Goal: Task Accomplishment & Management: Use online tool/utility

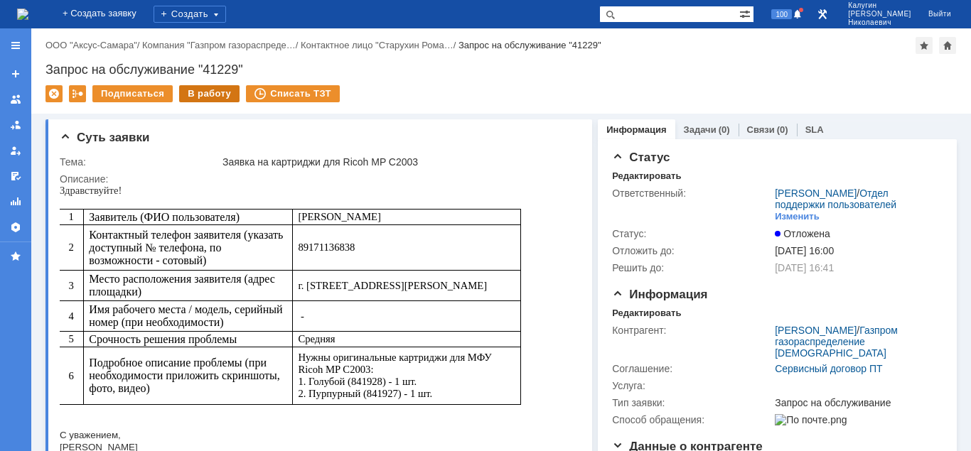
click at [198, 97] on div "В работу" at bounding box center [209, 93] width 60 height 17
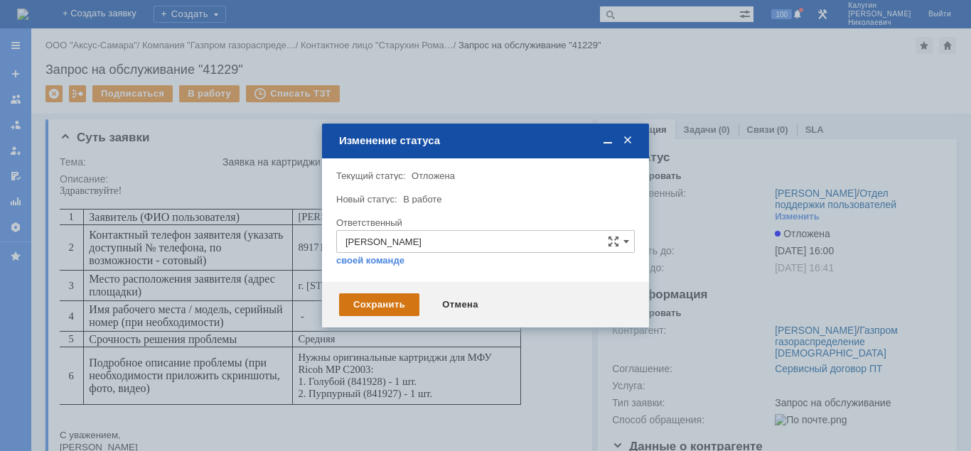
click at [390, 312] on div "Сохранить" at bounding box center [379, 305] width 80 height 23
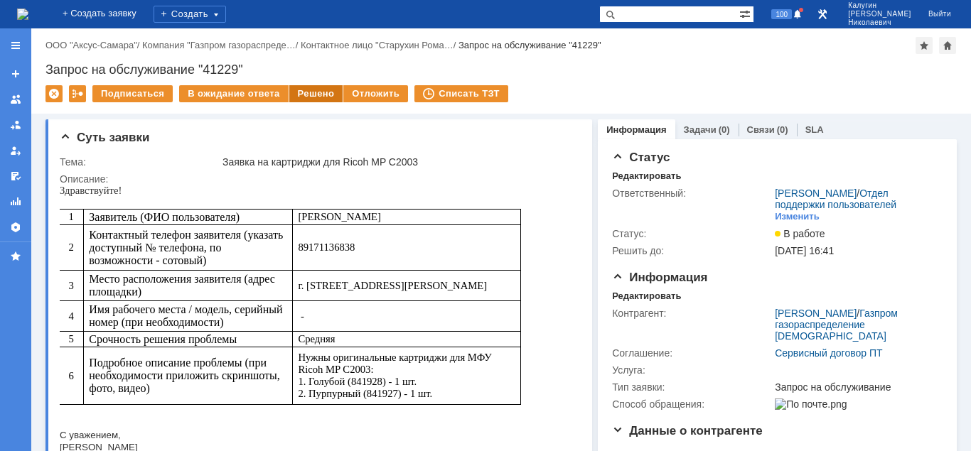
click at [301, 97] on div "Решено" at bounding box center [316, 93] width 54 height 17
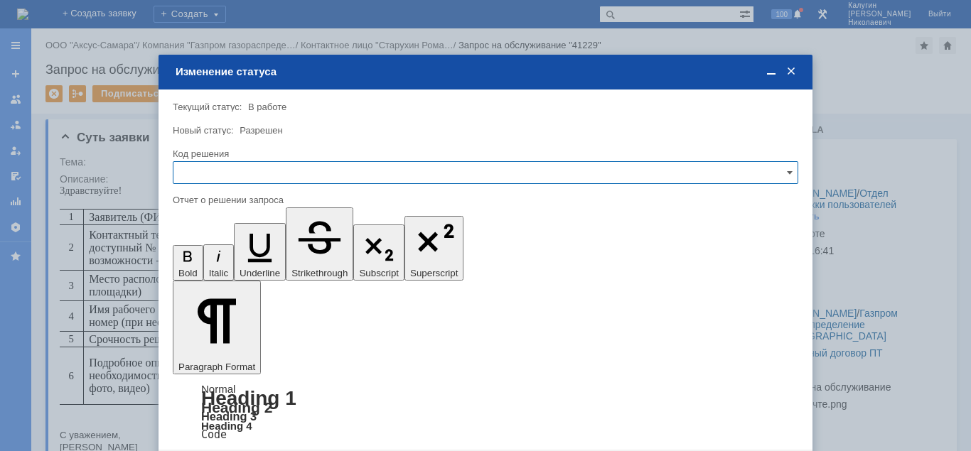
click at [245, 180] on input "text" at bounding box center [486, 172] width 626 height 23
drag, startPoint x: 221, startPoint y: 274, endPoint x: 46, endPoint y: 104, distance: 244.3
click at [221, 274] on span "Решено" at bounding box center [485, 269] width 607 height 11
type input "Решено"
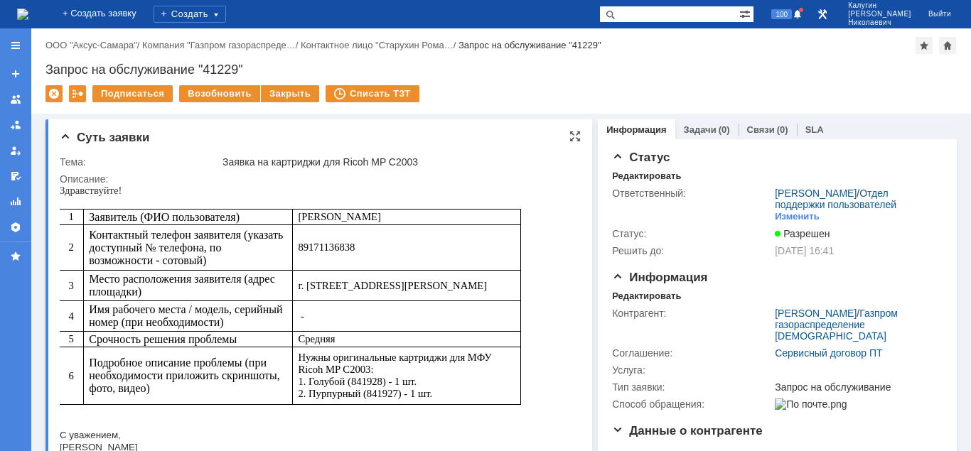
scroll to position [290, 0]
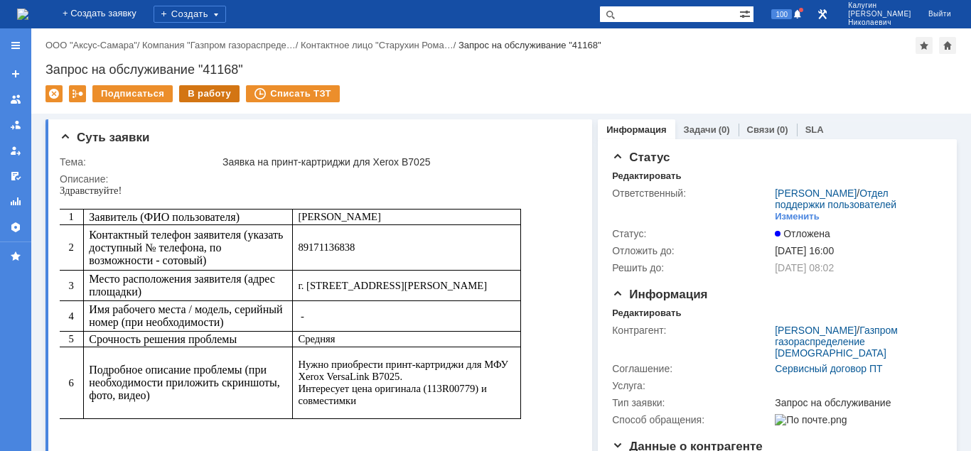
click at [205, 93] on div "В работу" at bounding box center [209, 93] width 60 height 17
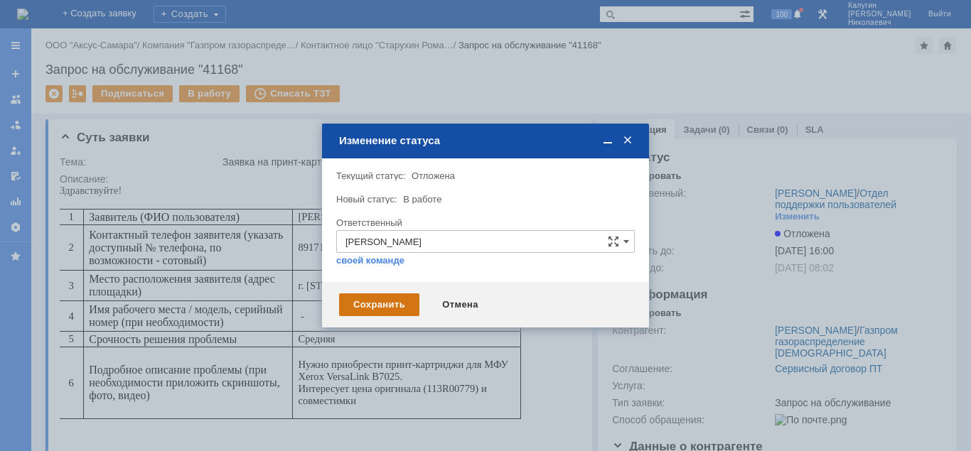
click at [387, 307] on div "Сохранить" at bounding box center [379, 305] width 80 height 23
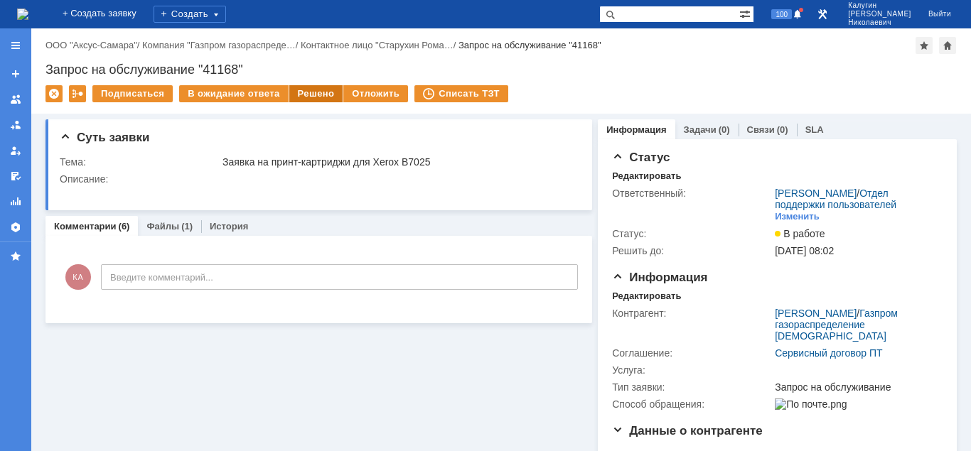
click at [312, 97] on div "Решено" at bounding box center [316, 93] width 54 height 17
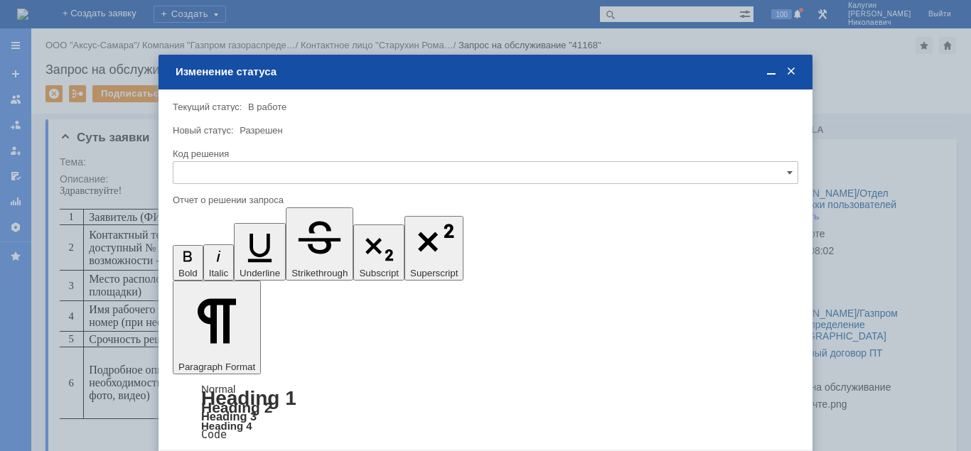
click at [312, 176] on input "text" at bounding box center [486, 172] width 626 height 23
drag, startPoint x: 257, startPoint y: 264, endPoint x: 65, endPoint y: 83, distance: 264.5
click at [257, 264] on span "Решено" at bounding box center [485, 269] width 607 height 11
type input "Решено"
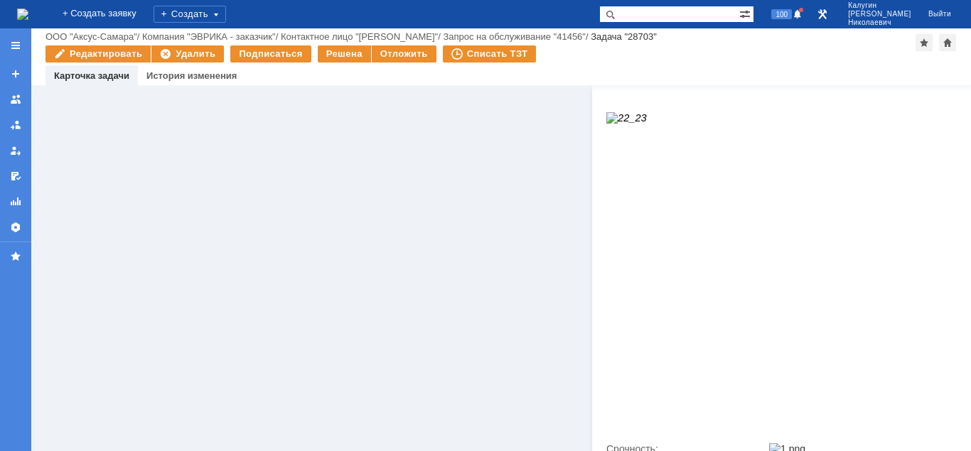
scroll to position [1605, 0]
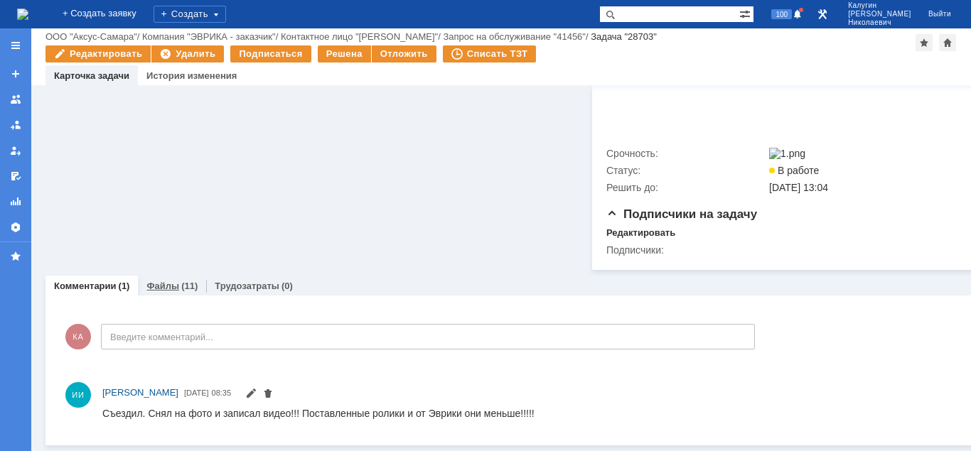
click at [181, 291] on div "(11)" at bounding box center [189, 286] width 16 height 11
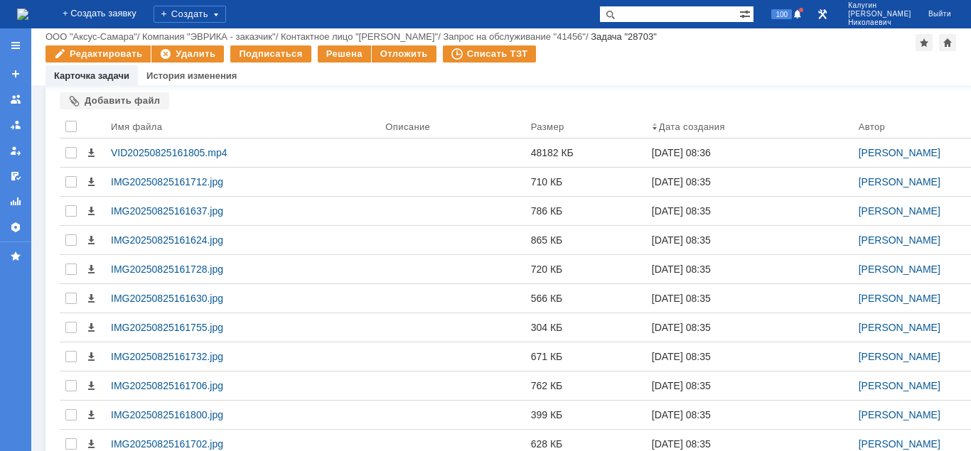
scroll to position [1796, 0]
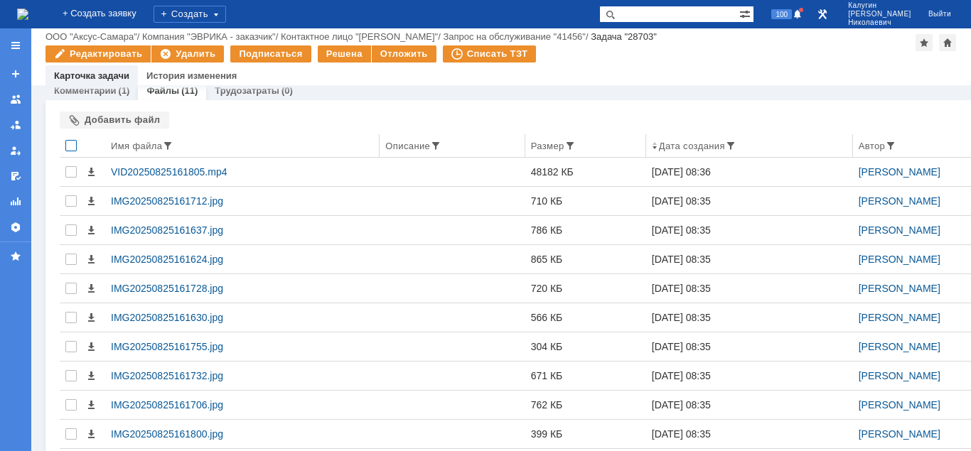
click at [72, 151] on div at bounding box center [70, 145] width 11 height 11
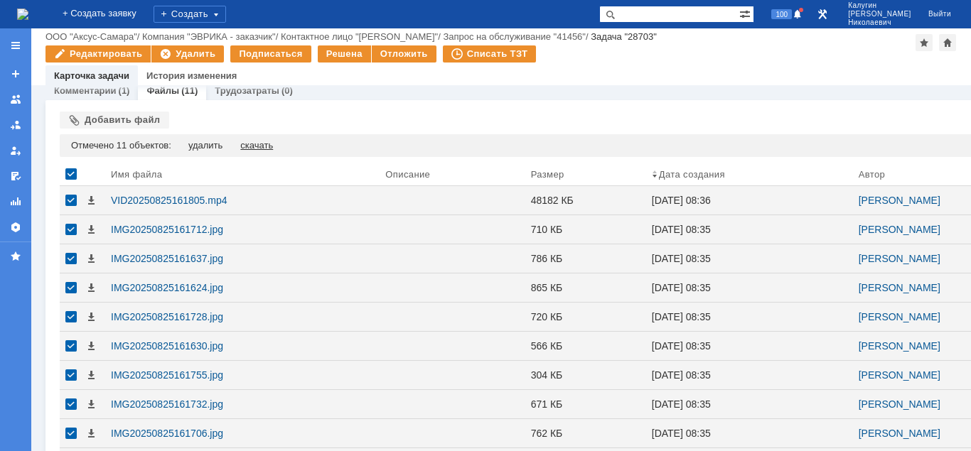
click at [264, 151] on div "скачать" at bounding box center [256, 145] width 33 height 11
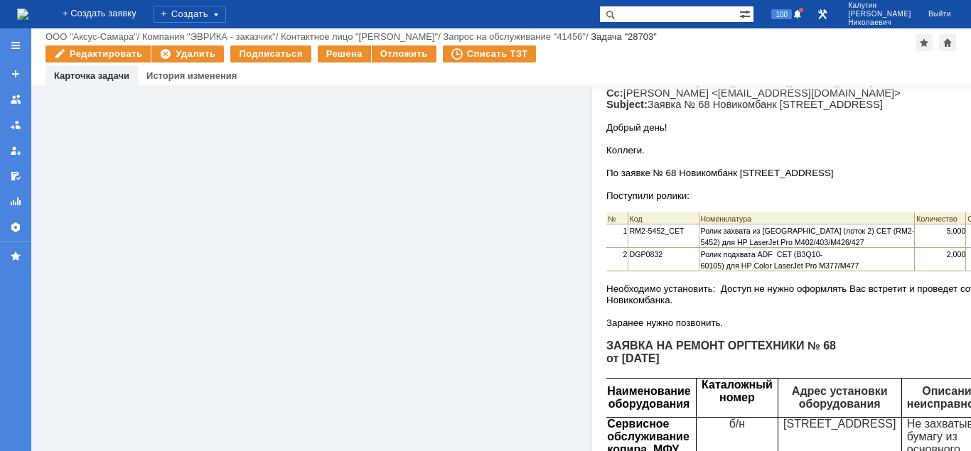
scroll to position [0, 0]
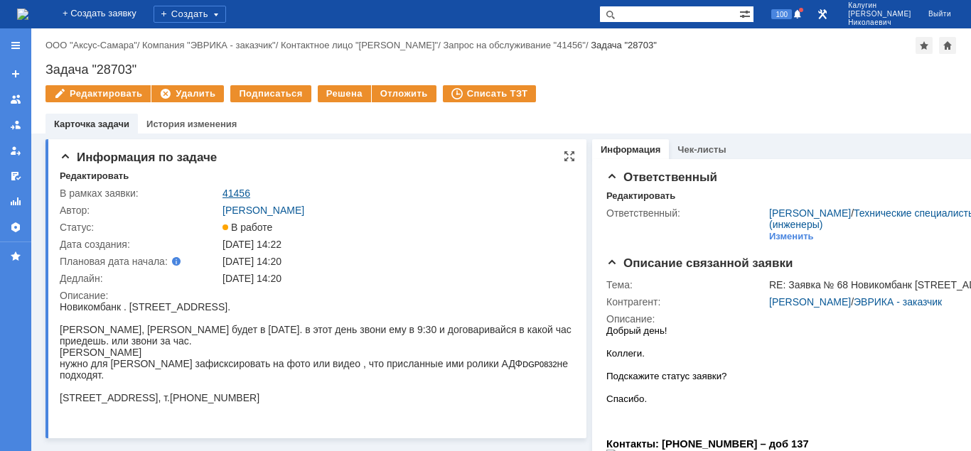
click at [232, 193] on link "41456" at bounding box center [237, 193] width 28 height 11
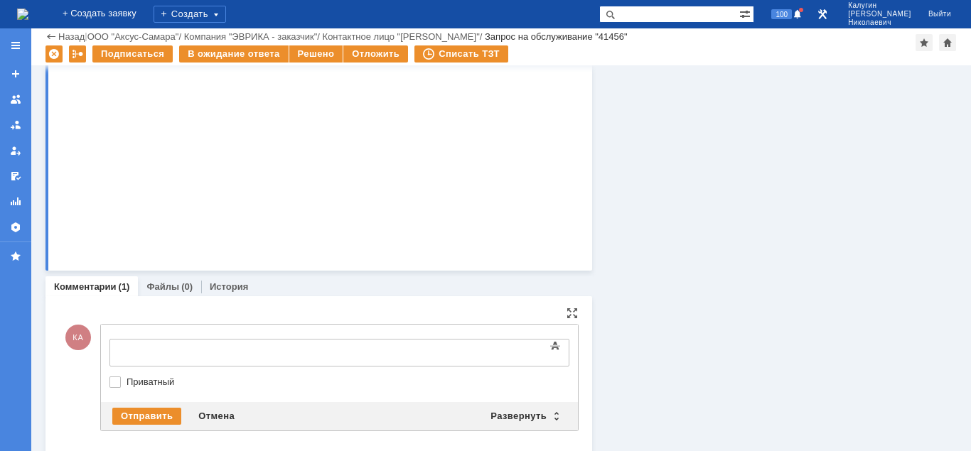
click at [141, 350] on div at bounding box center [225, 350] width 202 height 11
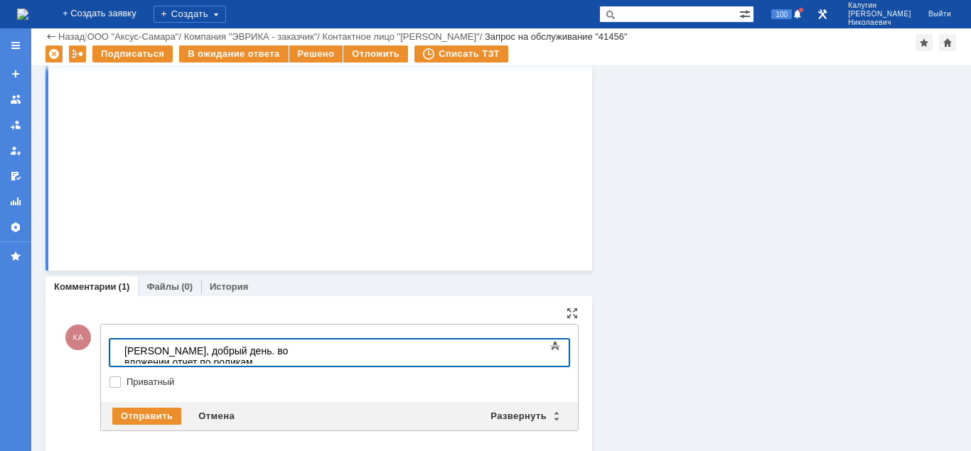
scroll to position [1421, 0]
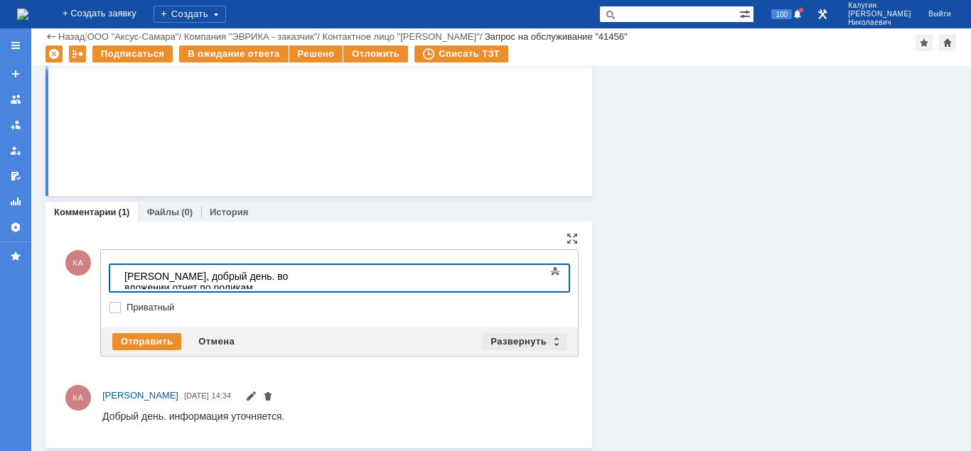
click at [523, 339] on div "Развернуть" at bounding box center [524, 341] width 85 height 17
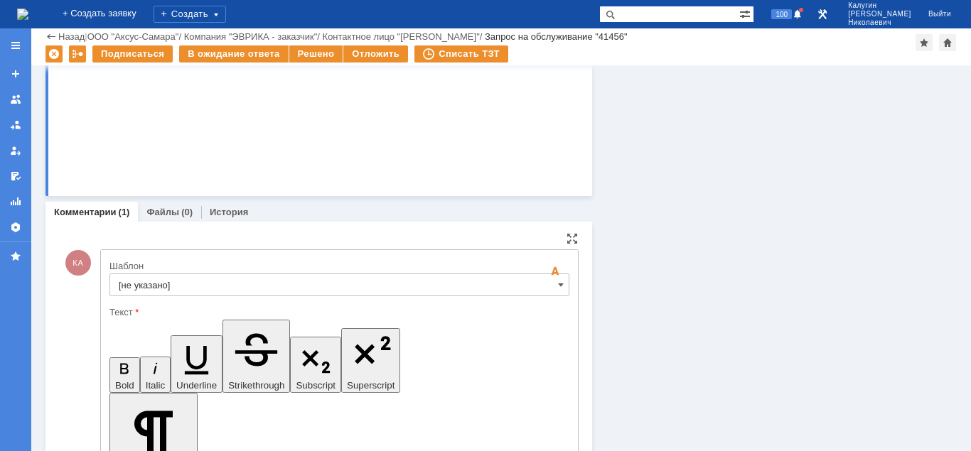
scroll to position [1656, 0]
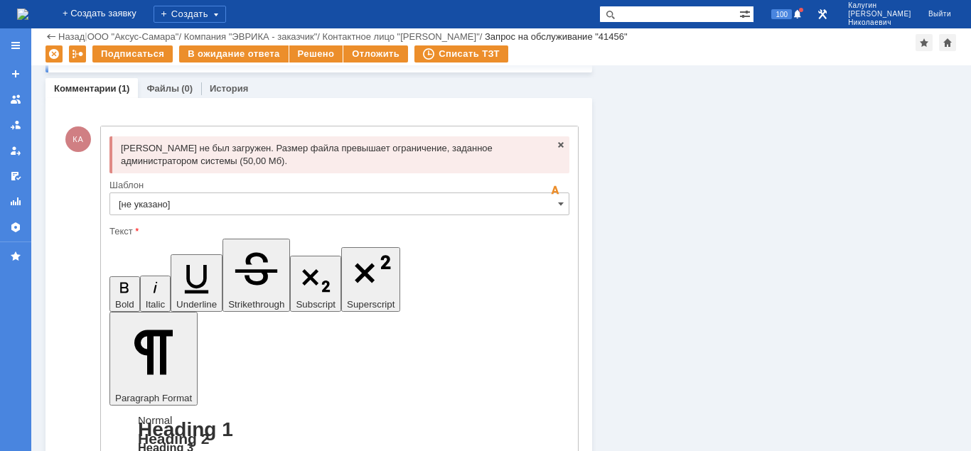
scroll to position [1762, 0]
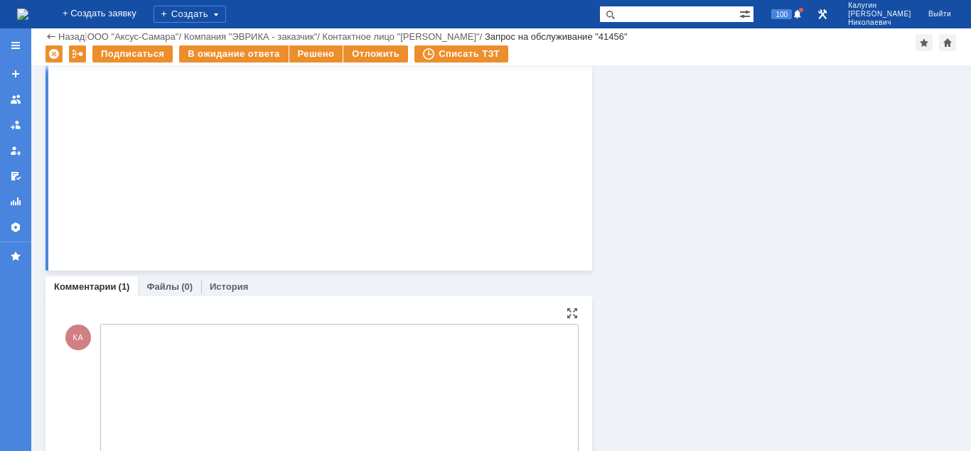
scroll to position [0, 0]
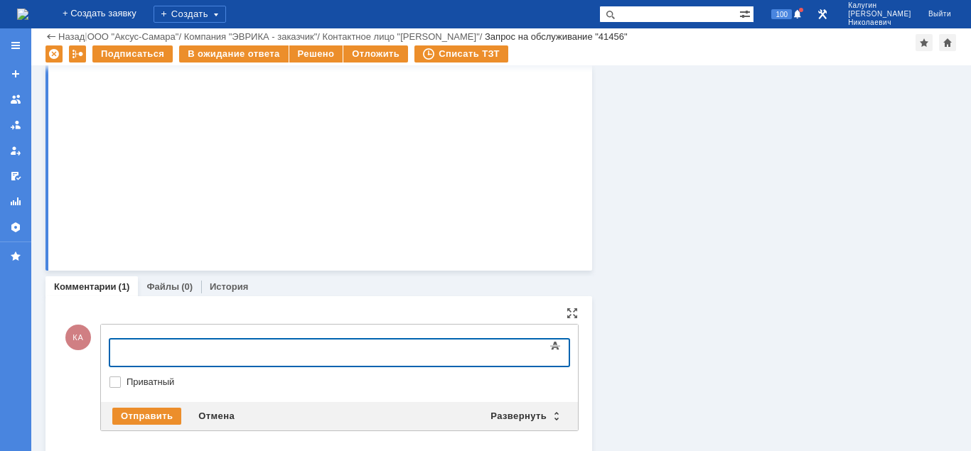
click at [191, 343] on body at bounding box center [225, 352] width 213 height 24
click at [181, 355] on div at bounding box center [225, 350] width 202 height 11
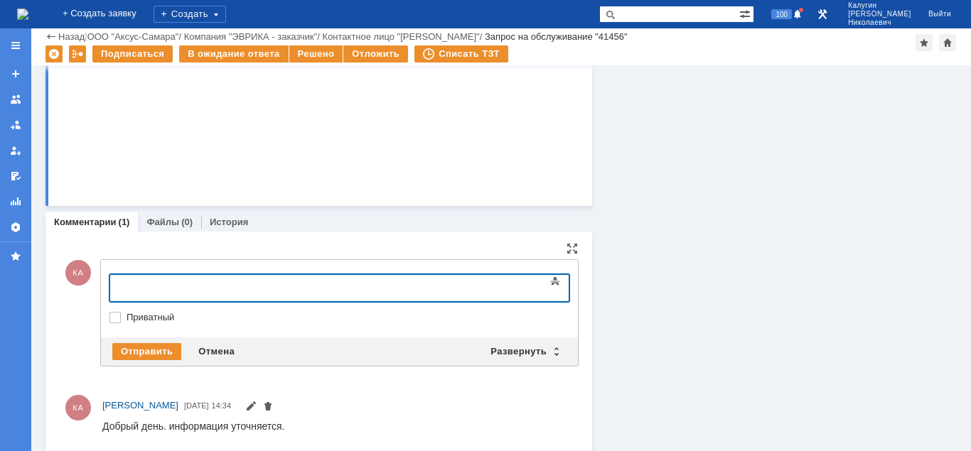
scroll to position [1421, 0]
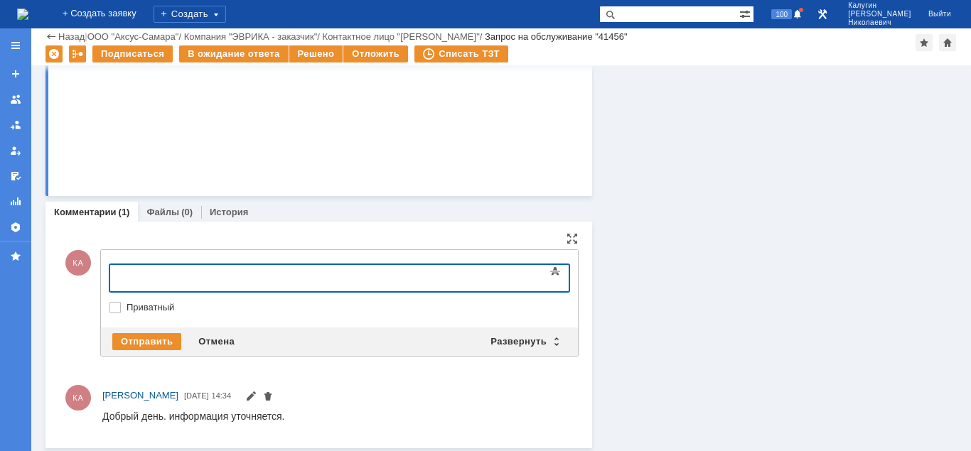
click at [181, 277] on div at bounding box center [225, 276] width 202 height 11
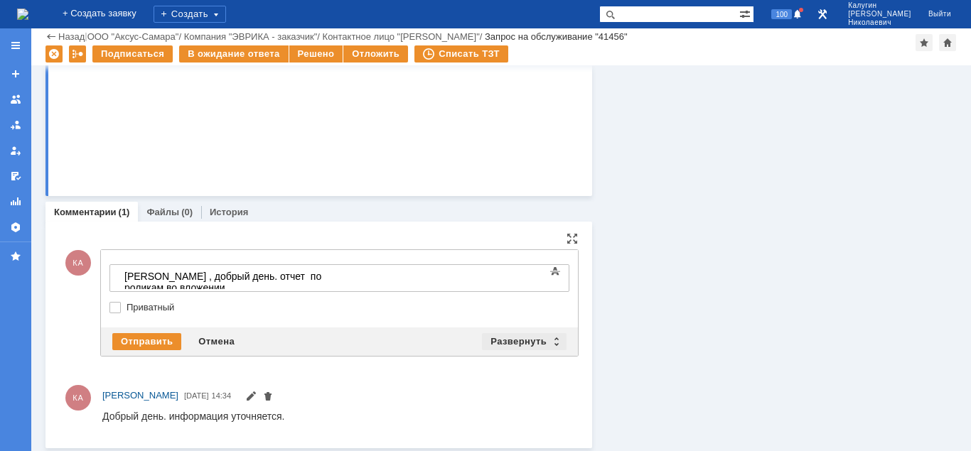
click at [522, 336] on div "Развернуть" at bounding box center [524, 341] width 85 height 17
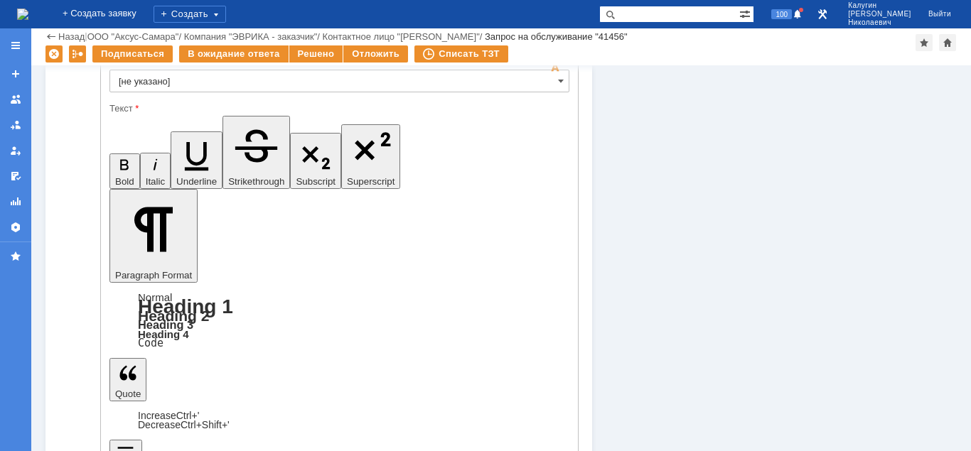
scroll to position [1703, 0]
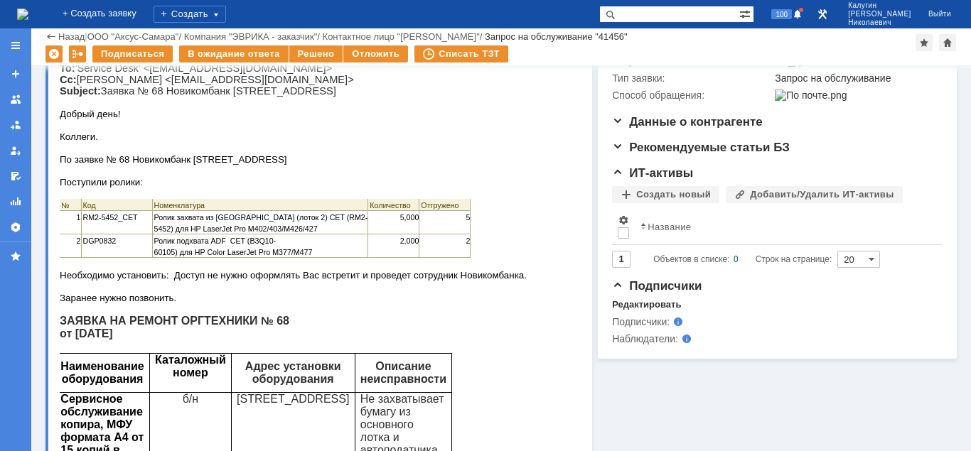
scroll to position [0, 0]
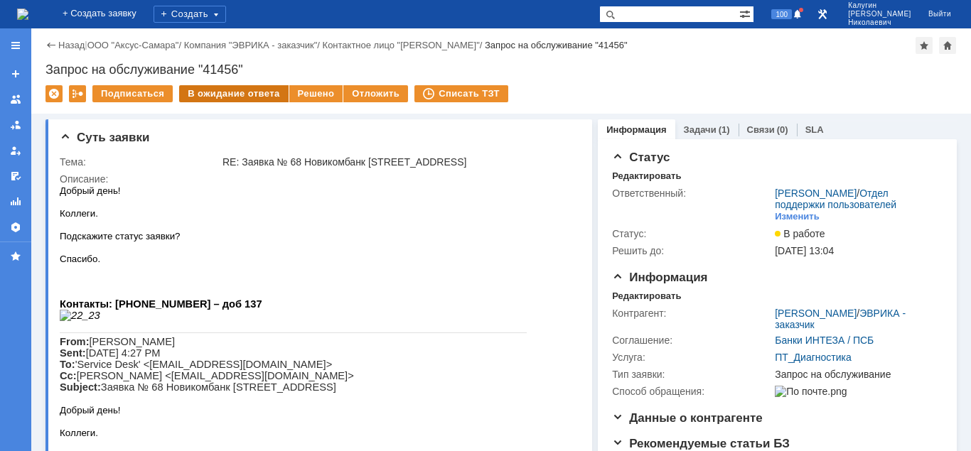
click at [223, 92] on div "В ожидание ответа" at bounding box center [233, 93] width 109 height 17
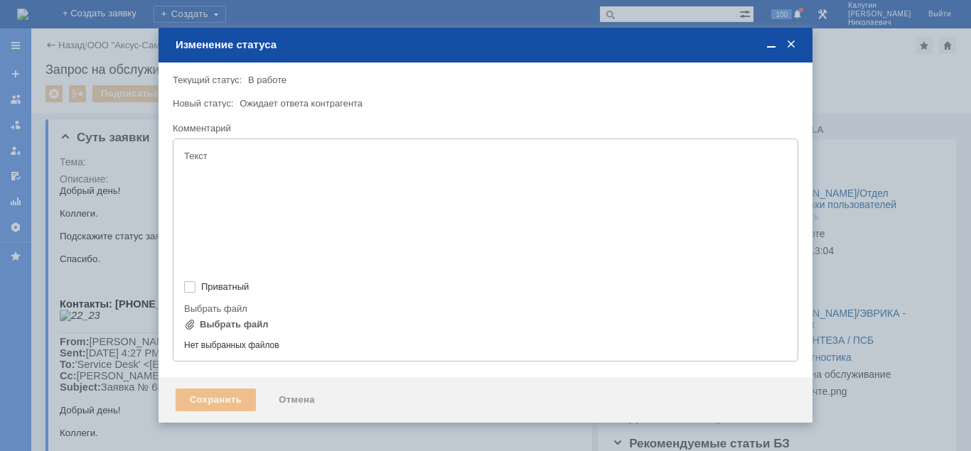
type input "[не указано]"
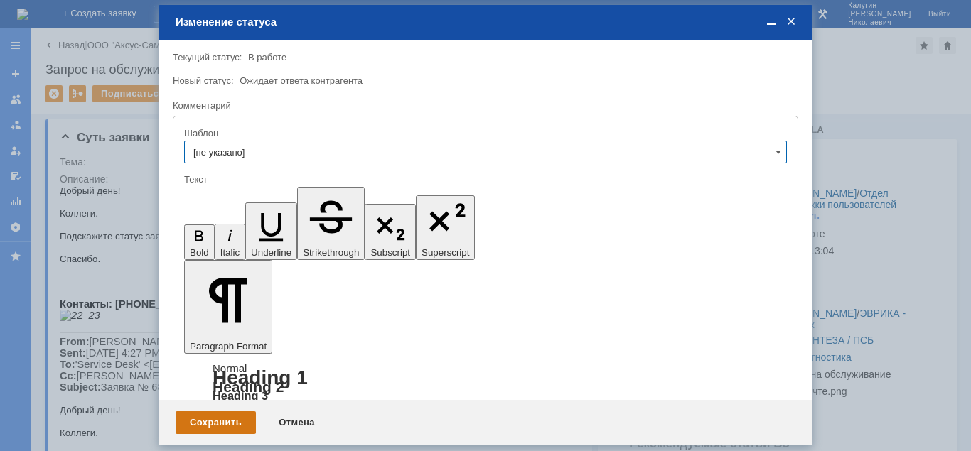
click at [223, 420] on div "Сохранить" at bounding box center [216, 423] width 80 height 23
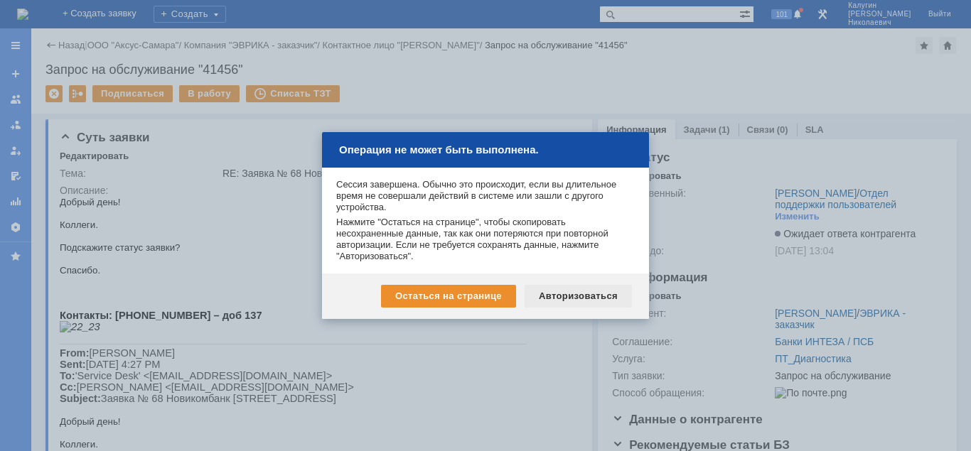
click at [582, 301] on div "Авторизоваться" at bounding box center [578, 296] width 107 height 23
